Goal: Check status: Check status

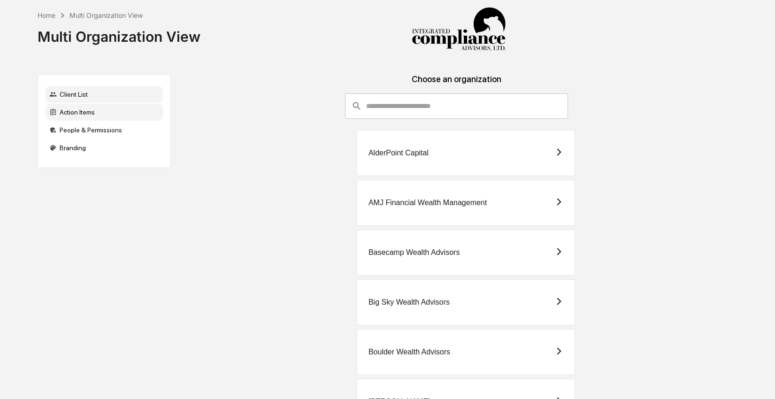
click at [104, 114] on div "Action Items" at bounding box center [104, 112] width 117 height 17
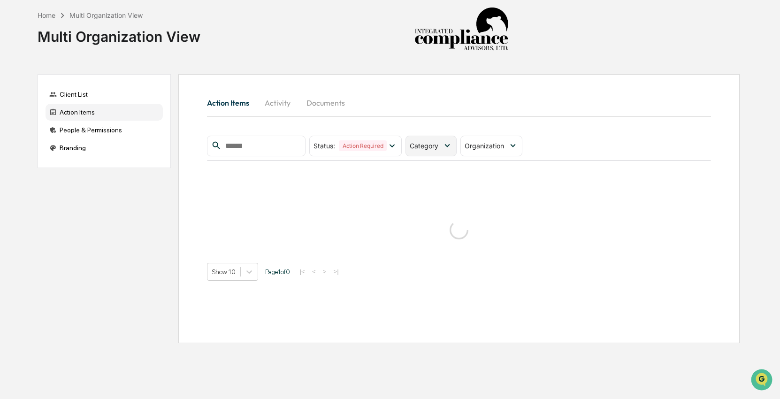
click at [435, 144] on span "Category" at bounding box center [424, 146] width 29 height 8
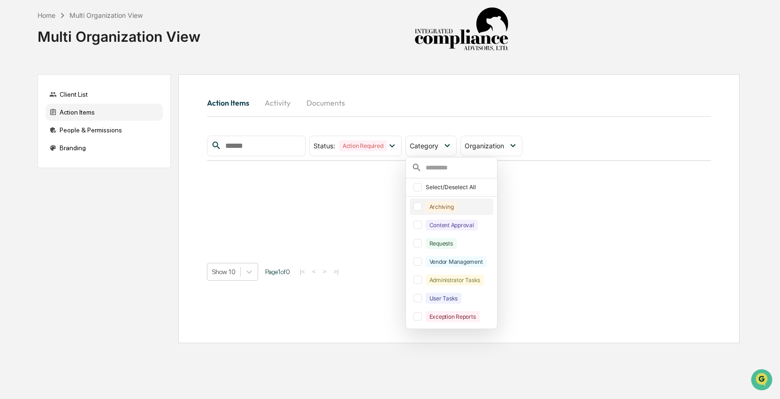
click at [432, 208] on div "Archiving" at bounding box center [442, 206] width 32 height 11
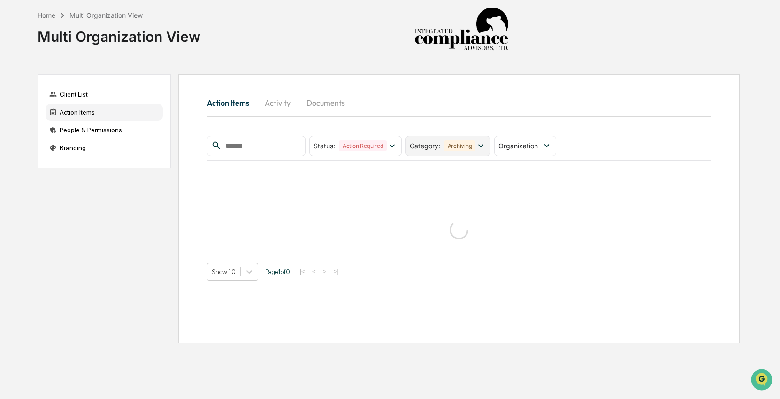
click at [473, 145] on div "Archiving" at bounding box center [460, 145] width 32 height 11
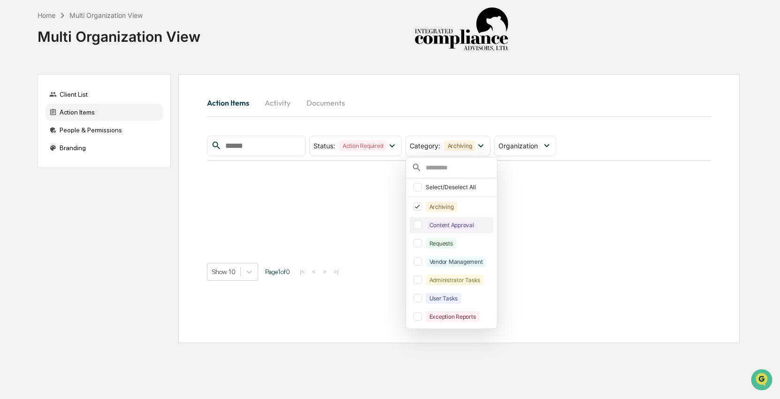
click at [471, 223] on div "Content Approval" at bounding box center [452, 225] width 52 height 11
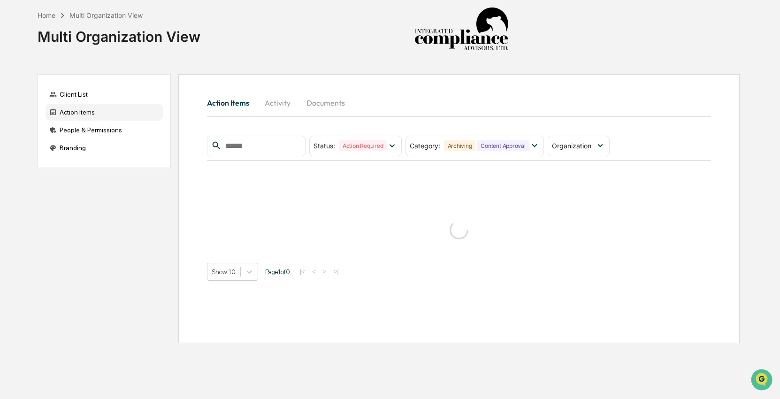
click at [578, 133] on div "Action Items Activity Documents Status : Action Required Select/Deselect All Ac…" at bounding box center [459, 186] width 504 height 189
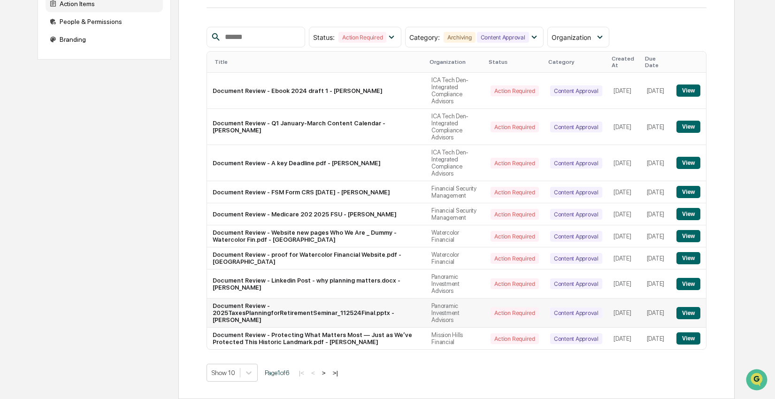
scroll to position [130, 0]
click at [241, 370] on body "Home Multi Organization View Multi Organization View Client List Action Items P…" at bounding box center [387, 145] width 775 height 507
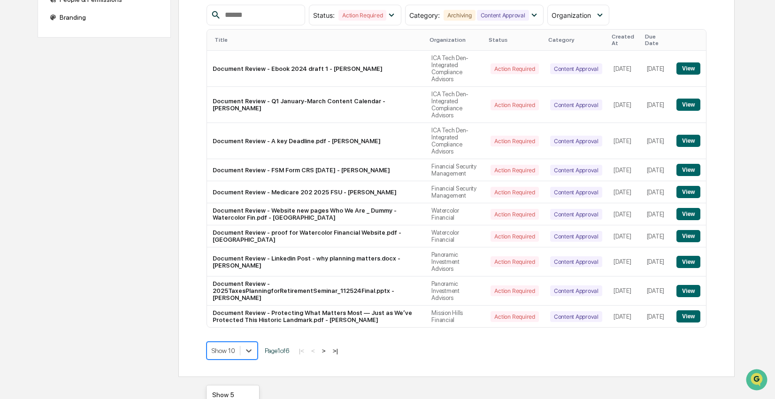
scroll to position [198, 0]
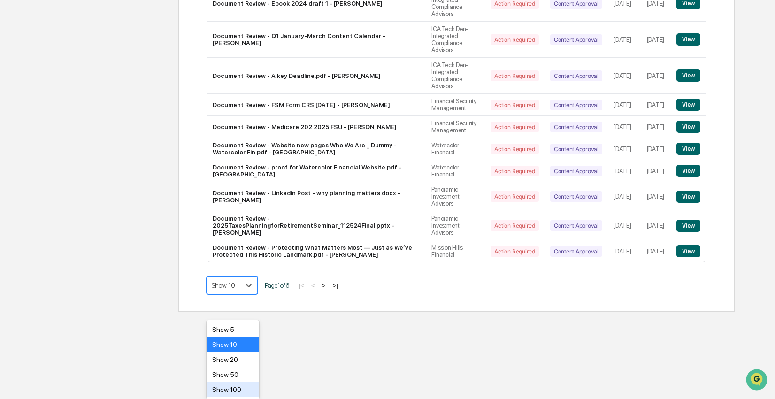
click at [244, 390] on div "Show 100" at bounding box center [232, 389] width 53 height 15
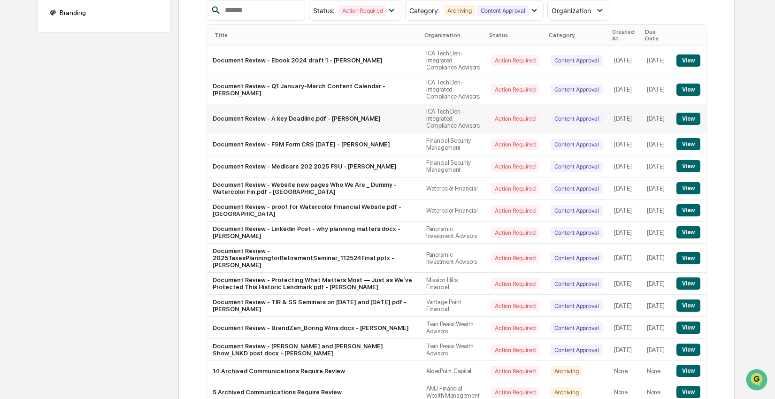
scroll to position [0, 0]
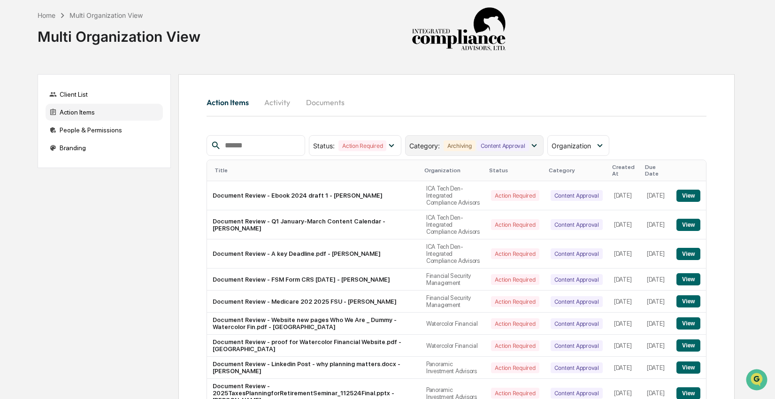
click at [516, 145] on div "Content Approval" at bounding box center [503, 145] width 52 height 11
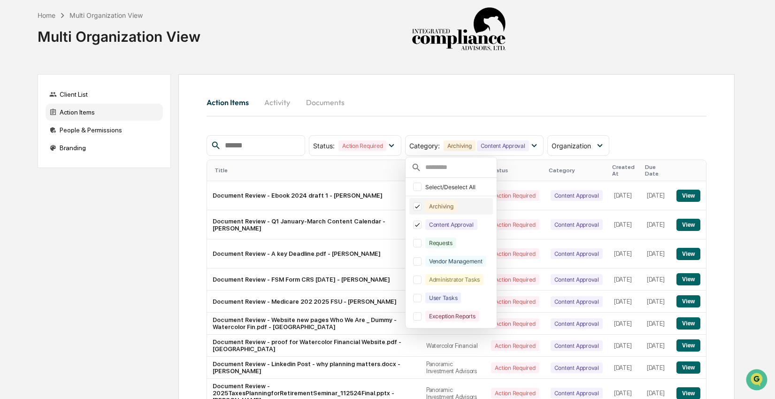
click at [452, 209] on div "Archiving" at bounding box center [441, 206] width 32 height 11
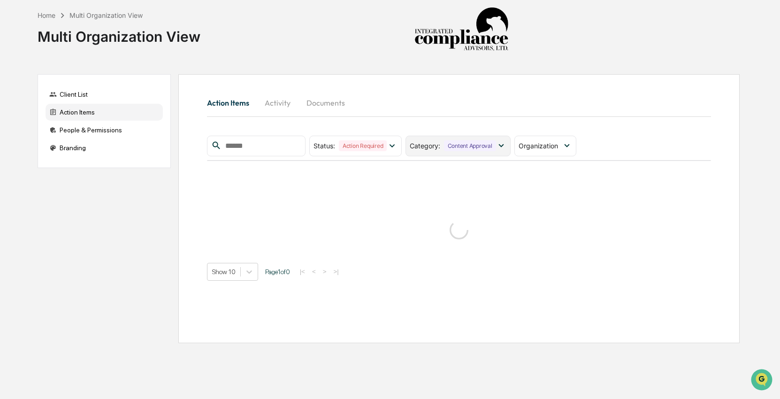
click at [484, 150] on div "Content Approval" at bounding box center [470, 145] width 52 height 11
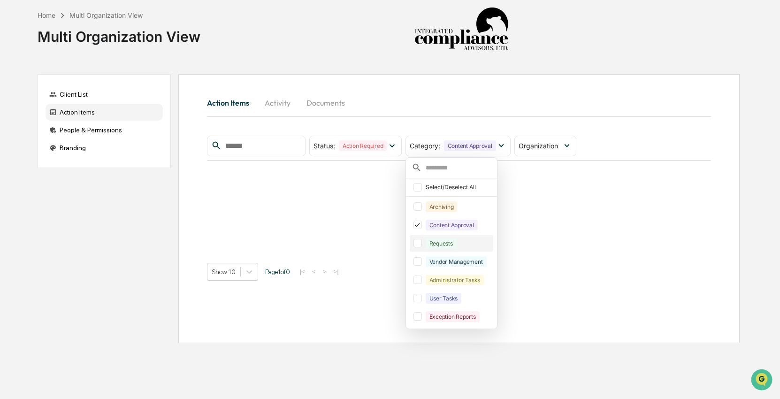
click at [460, 242] on div "Requests" at bounding box center [459, 243] width 66 height 11
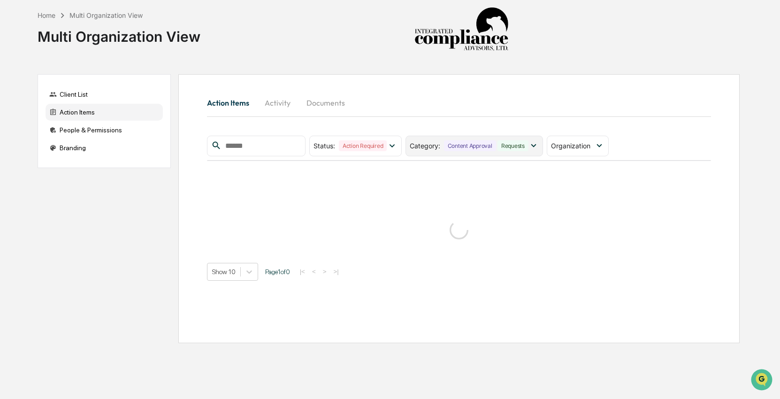
click at [502, 137] on div "Category : Content Approval Requests" at bounding box center [474, 146] width 138 height 21
drag, startPoint x: 537, startPoint y: 103, endPoint x: 566, endPoint y: 96, distance: 30.4
click at [537, 102] on div "Action Items Activity Documents" at bounding box center [459, 103] width 504 height 23
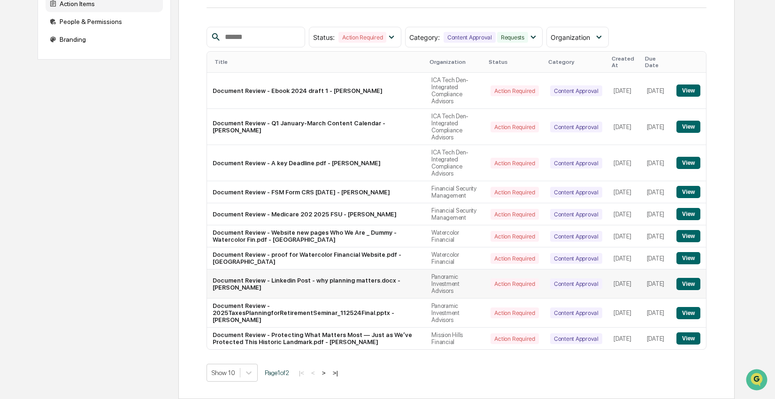
scroll to position [130, 0]
click at [252, 374] on body "Home Multi Organization View Multi Organization View Client List Action Items P…" at bounding box center [387, 145] width 775 height 507
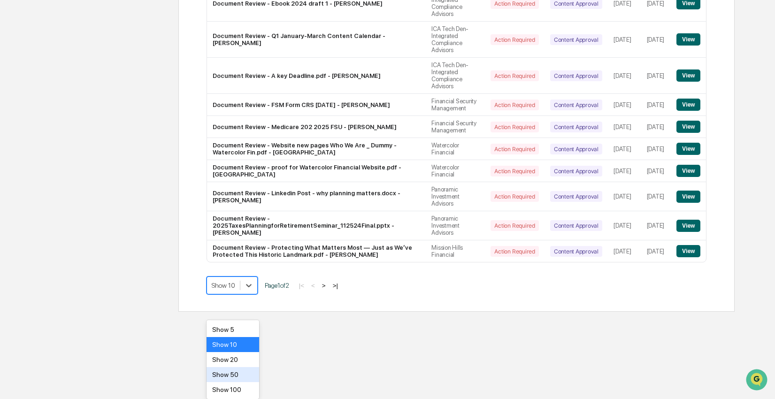
click at [245, 373] on div "Show 50" at bounding box center [232, 374] width 53 height 15
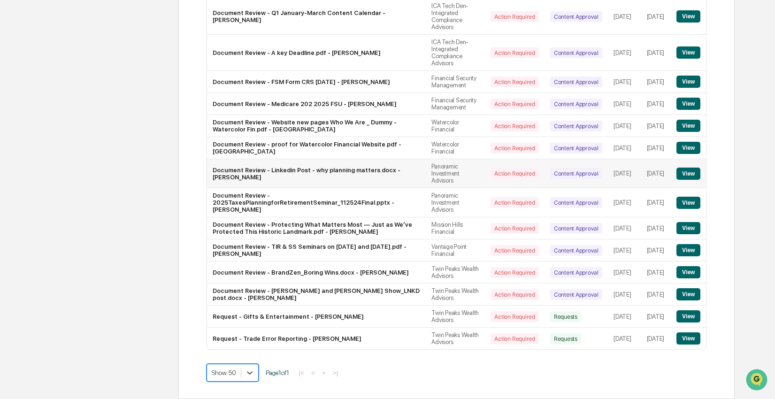
scroll to position [228, 0]
click at [277, 306] on td "Document Review - [PERSON_NAME] and [PERSON_NAME] Show_LNKD post.docx - [PERSON…" at bounding box center [316, 294] width 219 height 22
drag, startPoint x: 293, startPoint y: 321, endPoint x: 328, endPoint y: 321, distance: 34.3
click at [327, 306] on td "Document Review - [PERSON_NAME] and [PERSON_NAME] Show_LNKD post.docx - [PERSON…" at bounding box center [316, 294] width 219 height 22
click at [692, 300] on button "View" at bounding box center [688, 294] width 24 height 12
